Goal: Complete application form

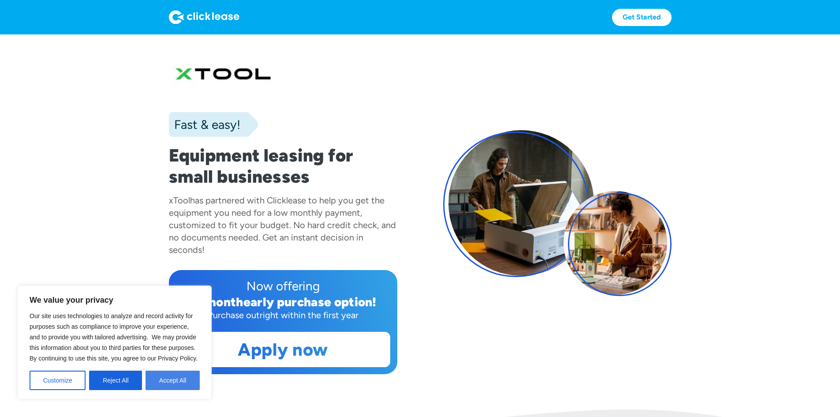
click at [166, 382] on button "Accept All" at bounding box center [173, 380] width 54 height 19
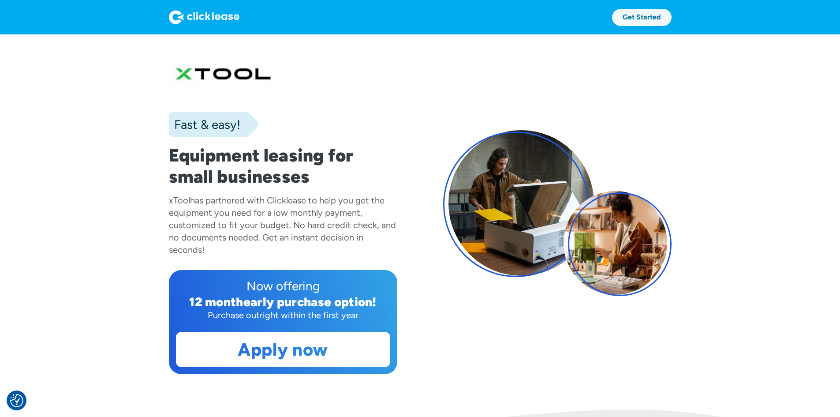
click at [672, 15] on link "Get Started" at bounding box center [642, 17] width 60 height 17
